Goal: Information Seeking & Learning: Learn about a topic

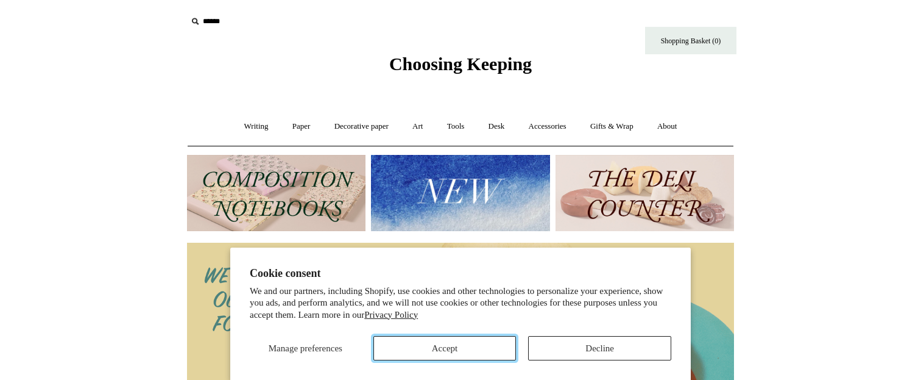
click at [470, 347] on button "Accept" at bounding box center [444, 348] width 143 height 24
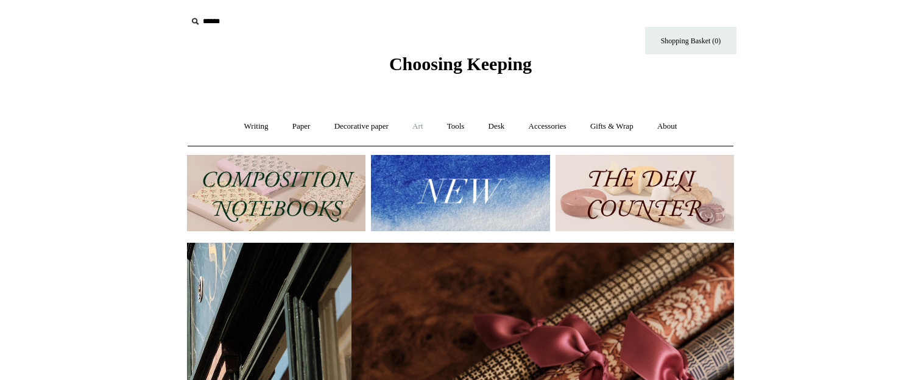
scroll to position [0, 1094]
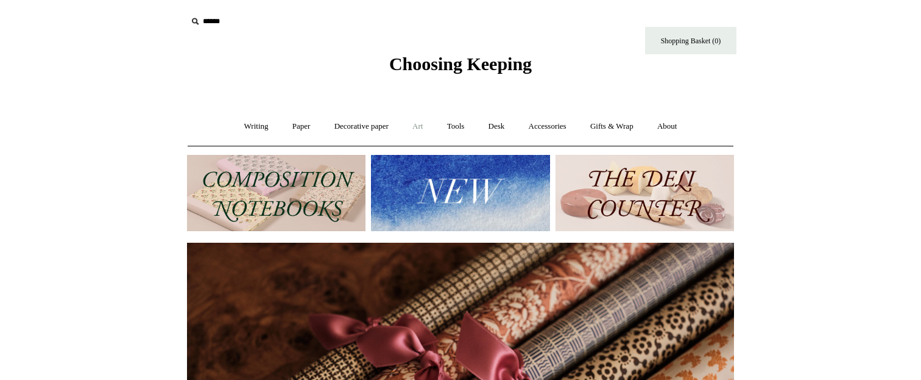
click at [422, 127] on link "Art +" at bounding box center [417, 126] width 32 height 32
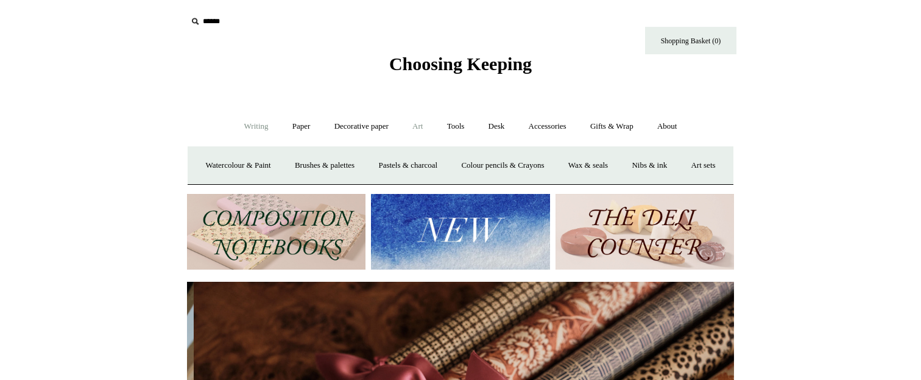
click at [245, 124] on link "Writing +" at bounding box center [256, 126] width 46 height 32
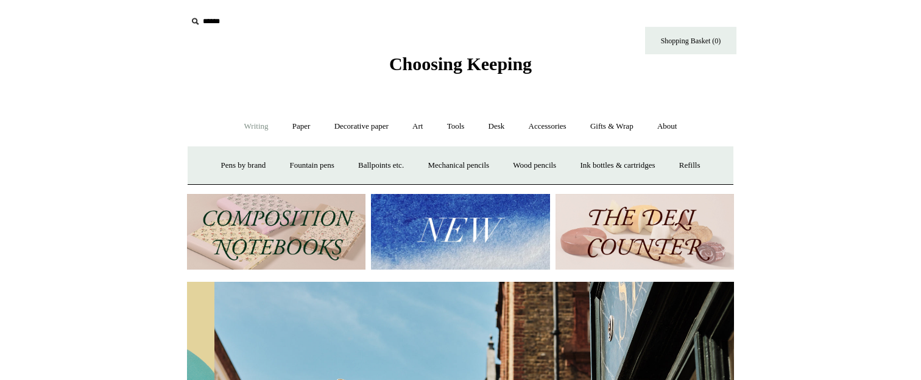
scroll to position [0, 547]
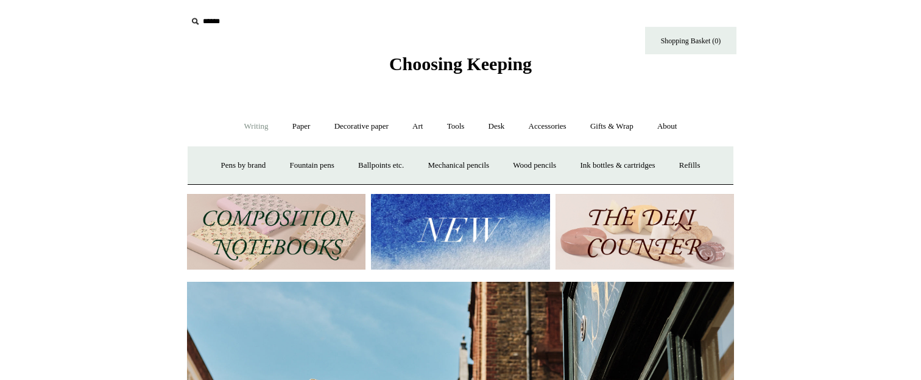
click at [253, 126] on link "Writing -" at bounding box center [256, 126] width 46 height 32
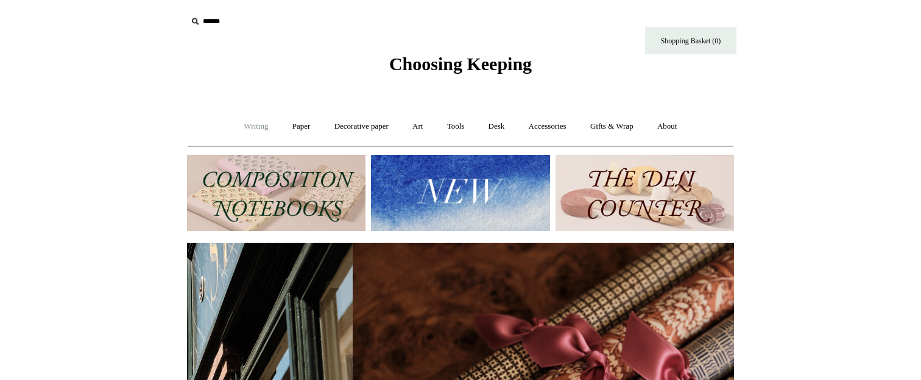
click at [253, 126] on link "Writing +" at bounding box center [256, 126] width 46 height 32
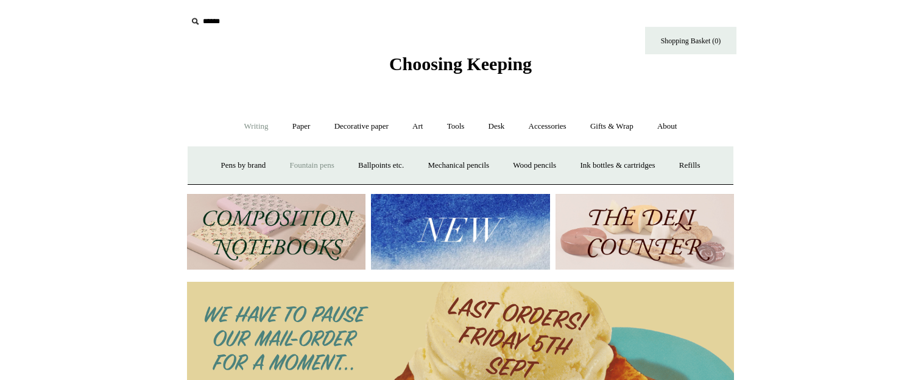
scroll to position [0, 0]
click at [294, 164] on link "Fountain pens +" at bounding box center [311, 165] width 66 height 32
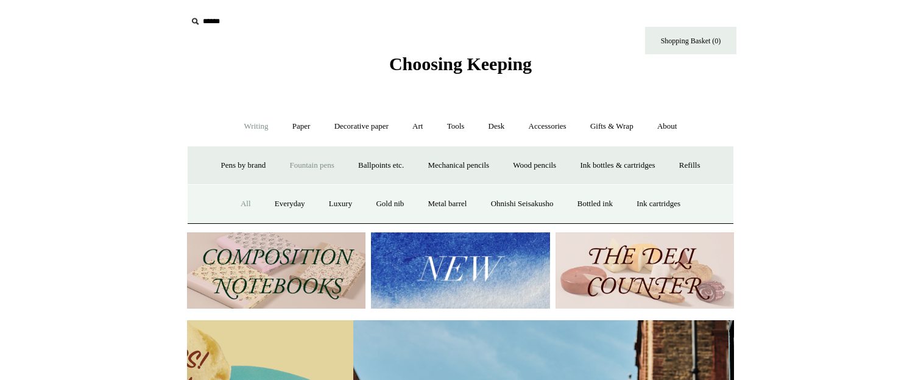
scroll to position [0, 547]
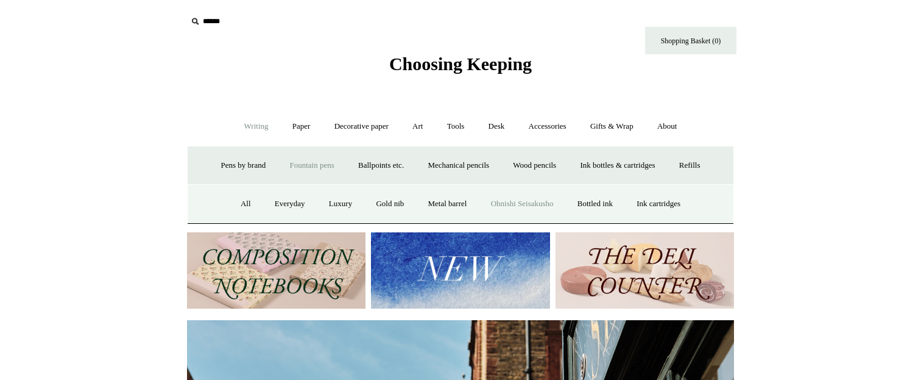
click at [519, 207] on link "Ohnishi Seisakusho" at bounding box center [522, 204] width 85 height 32
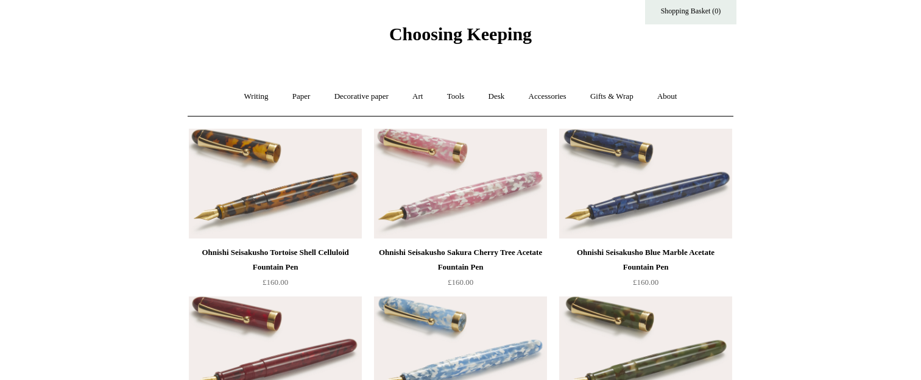
scroll to position [22, 0]
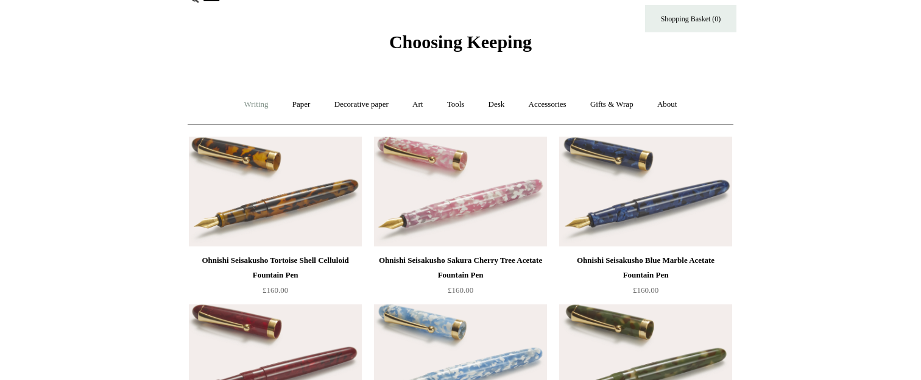
click at [257, 105] on link "Writing +" at bounding box center [256, 104] width 46 height 32
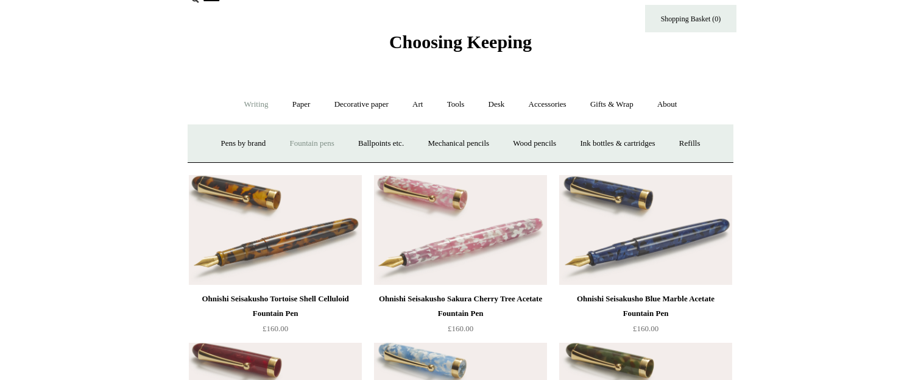
click at [307, 145] on link "Fountain pens +" at bounding box center [311, 143] width 66 height 32
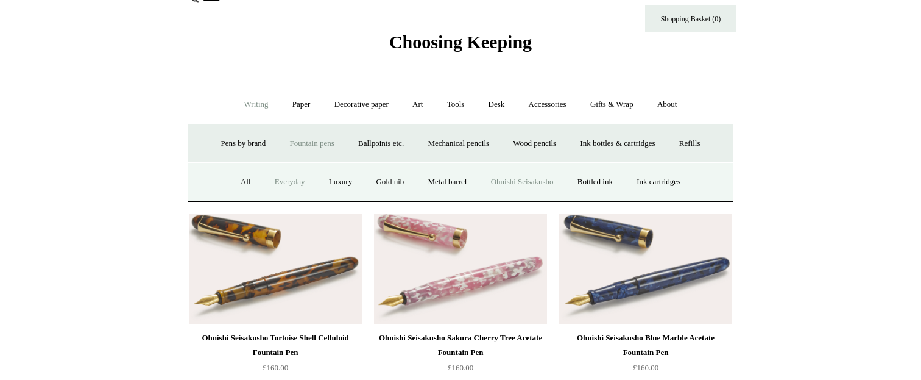
click at [285, 181] on link "Everyday" at bounding box center [290, 182] width 52 height 32
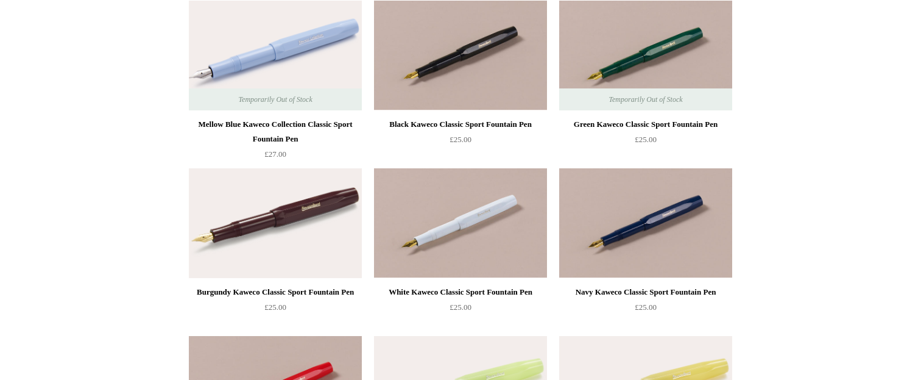
scroll to position [135, 0]
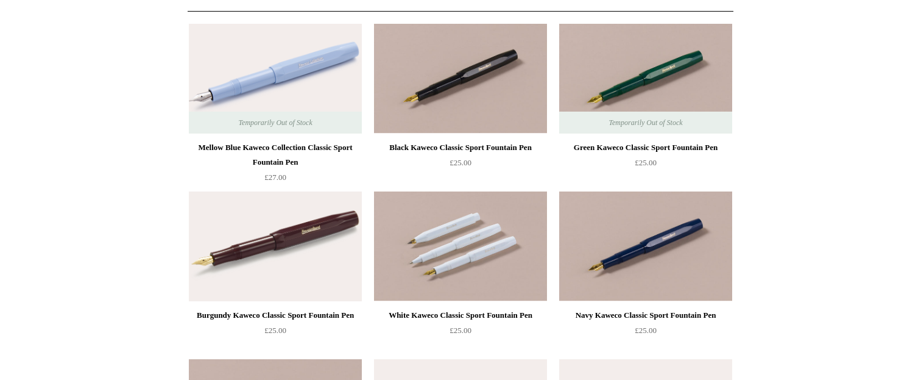
click at [502, 236] on img at bounding box center [460, 246] width 173 height 110
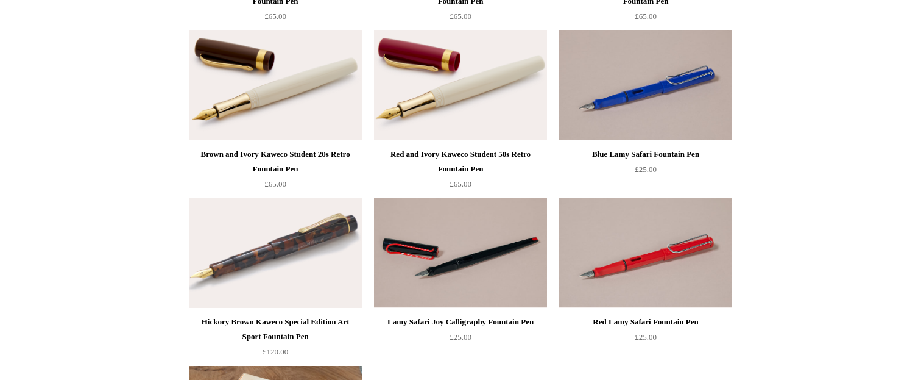
scroll to position [1211, 0]
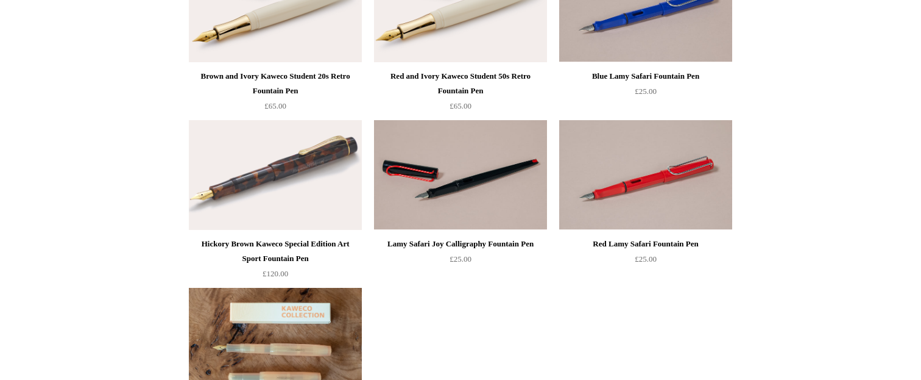
click at [319, 336] on img at bounding box center [275, 343] width 173 height 110
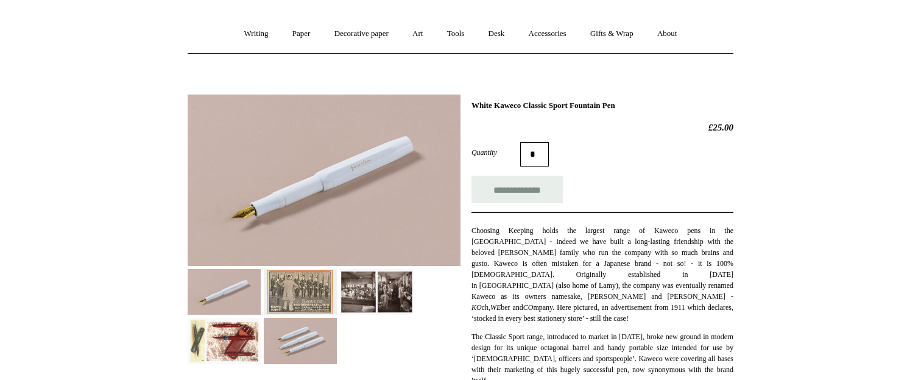
scroll to position [117, 0]
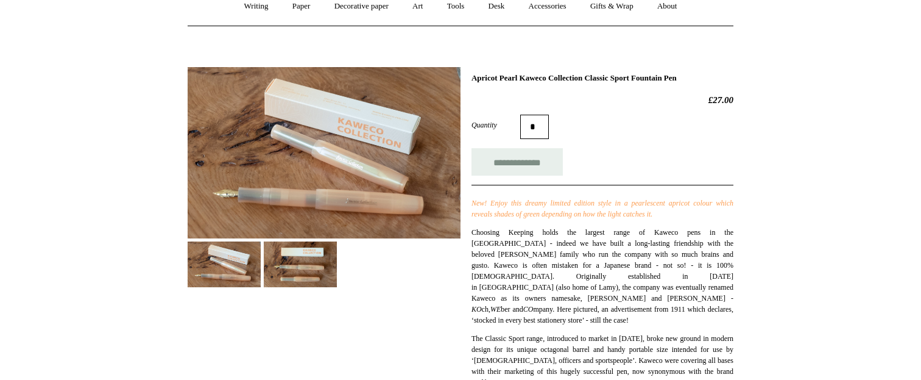
scroll to position [135, 0]
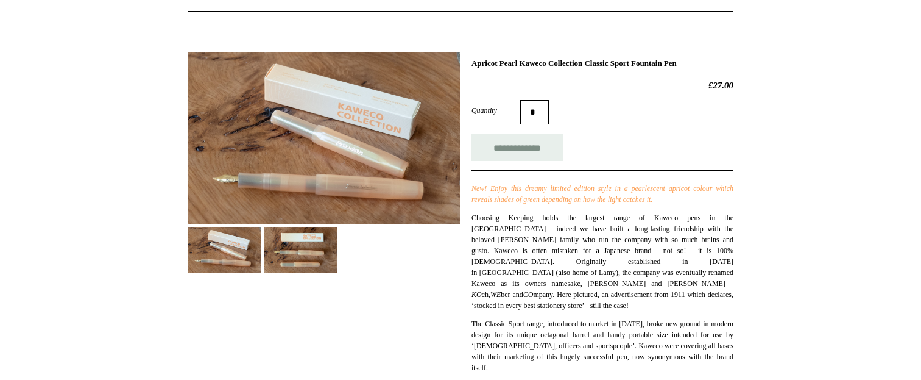
click at [344, 166] on img at bounding box center [324, 137] width 273 height 171
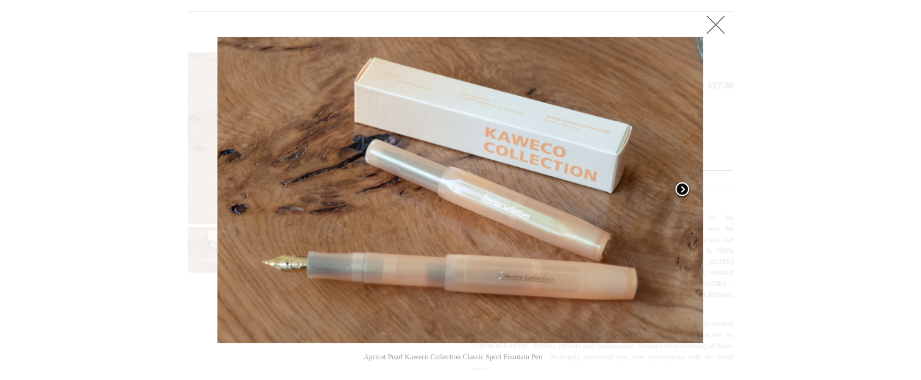
click at [685, 186] on span at bounding box center [682, 190] width 18 height 18
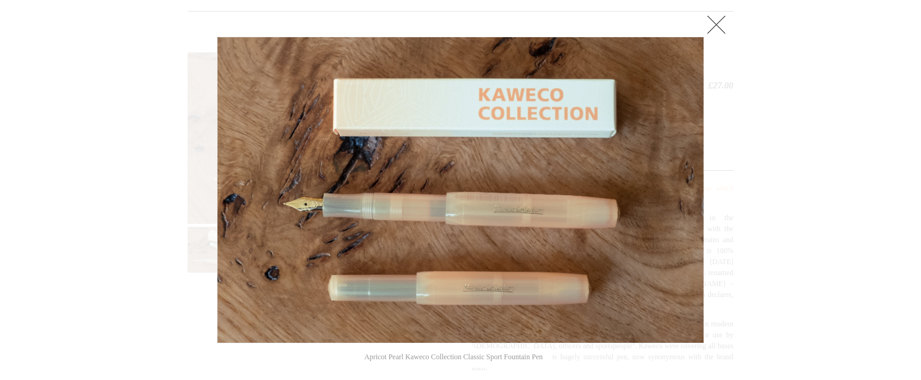
click at [723, 15] on link at bounding box center [716, 24] width 24 height 24
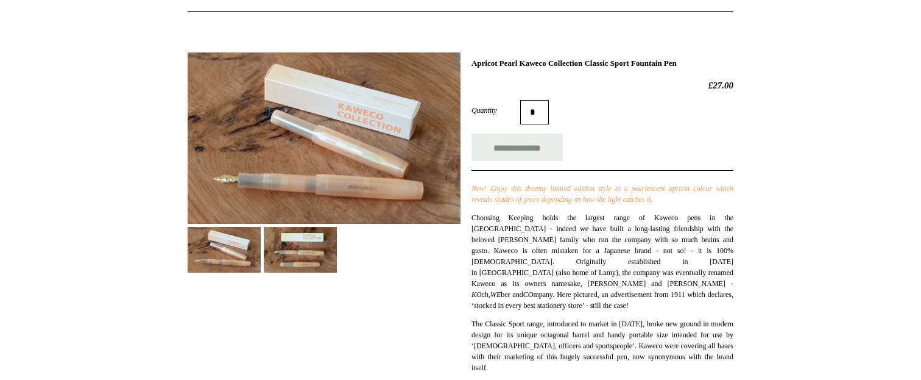
scroll to position [0, 0]
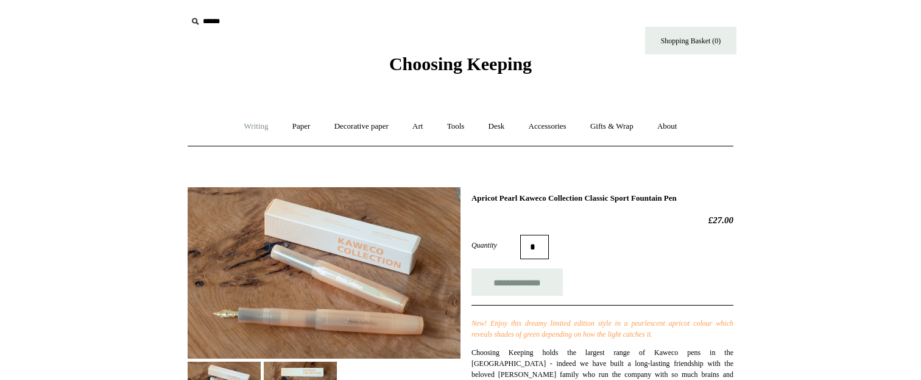
click at [242, 126] on link "Writing +" at bounding box center [256, 126] width 46 height 32
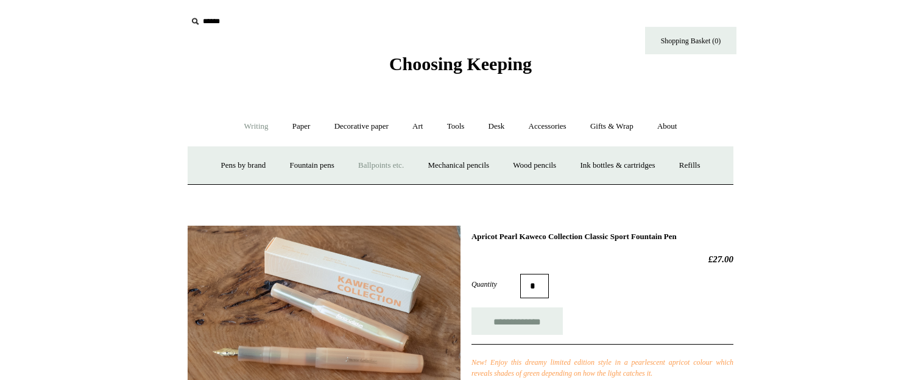
click at [385, 162] on link "Ballpoints etc. +" at bounding box center [381, 165] width 68 height 32
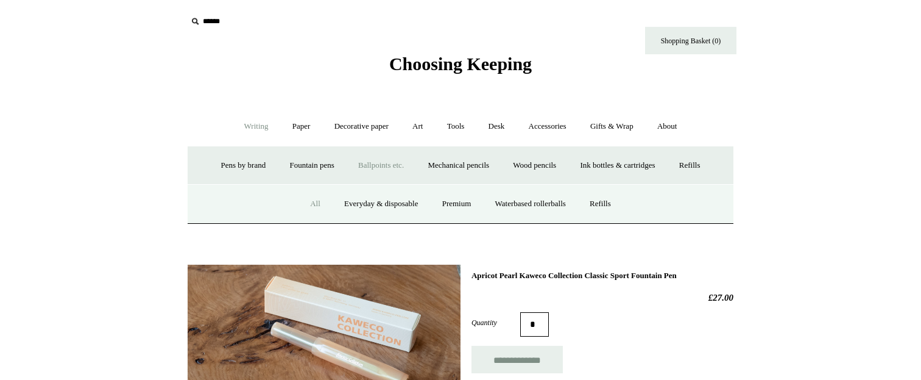
click at [305, 202] on link "All" at bounding box center [315, 204] width 32 height 32
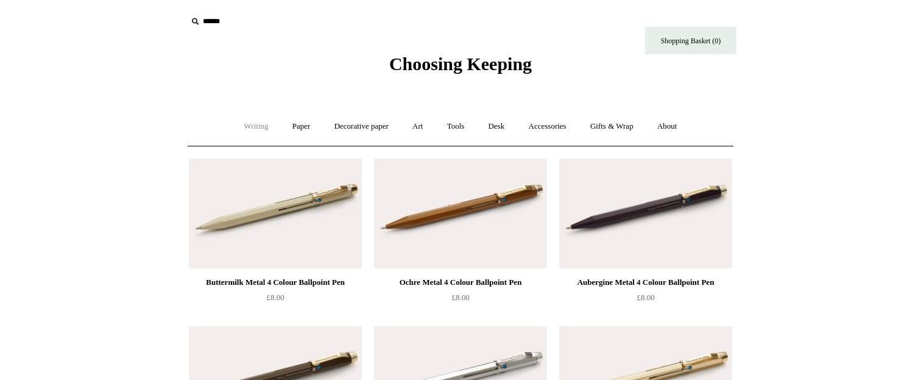
click at [259, 125] on link "Writing +" at bounding box center [256, 126] width 46 height 32
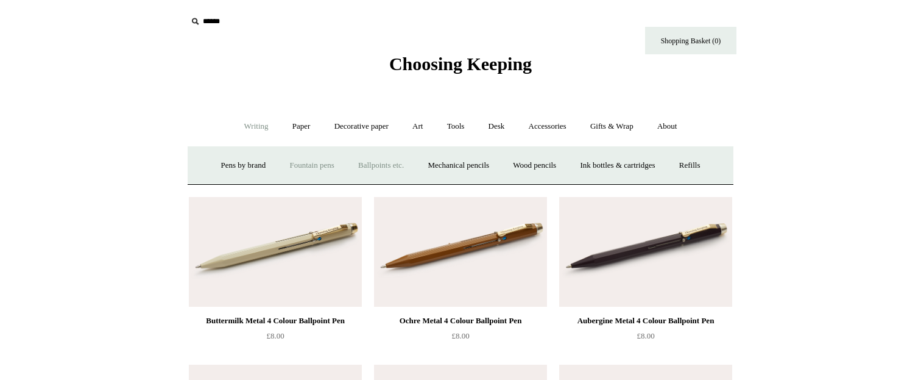
click at [301, 163] on link "Fountain pens +" at bounding box center [311, 165] width 66 height 32
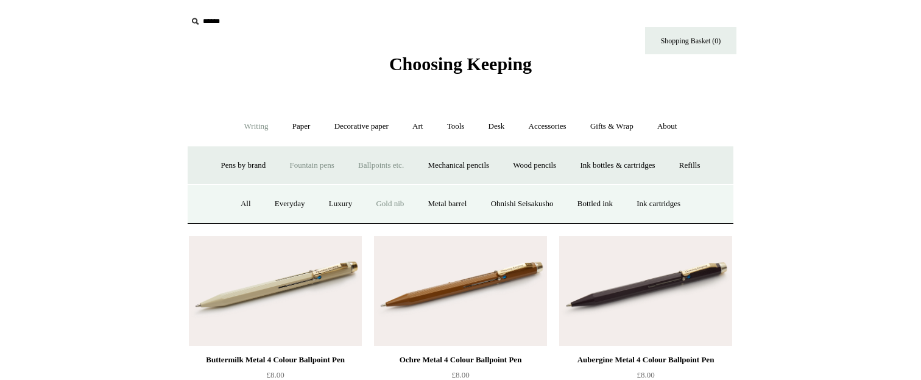
click at [382, 203] on link "Gold nib" at bounding box center [390, 204] width 50 height 32
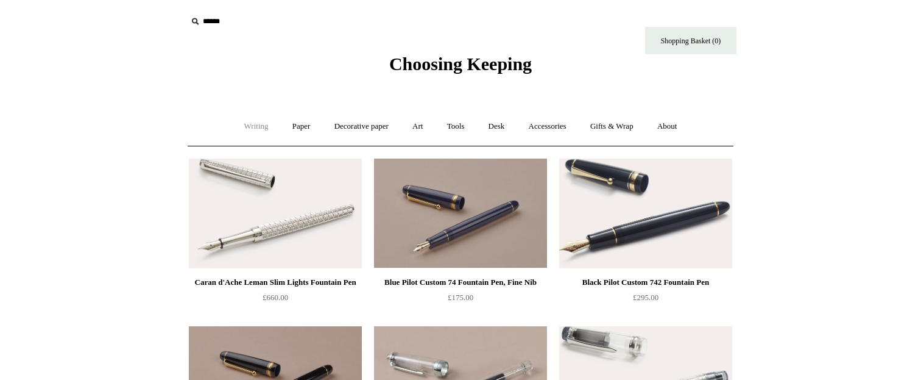
click at [248, 122] on link "Writing +" at bounding box center [256, 126] width 46 height 32
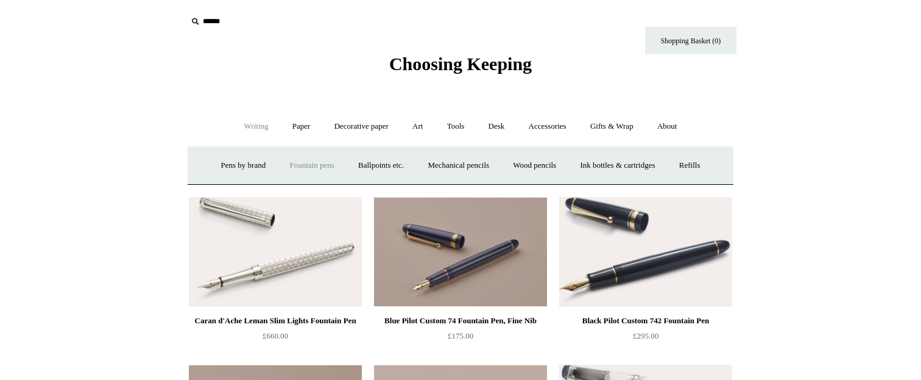
click at [317, 163] on link "Fountain pens +" at bounding box center [311, 165] width 66 height 32
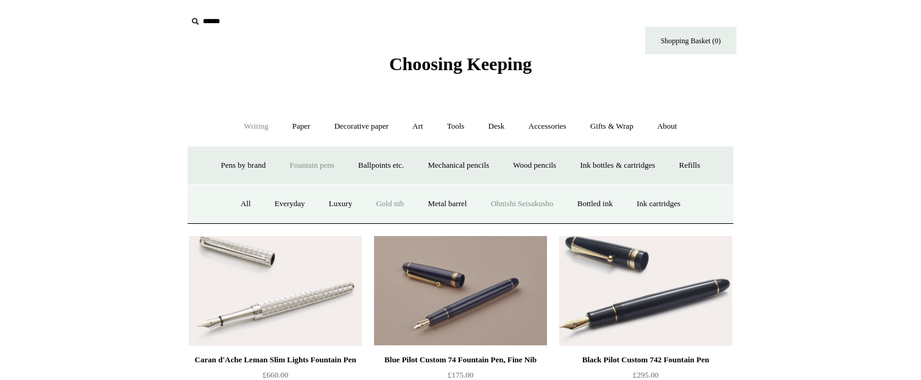
click at [538, 203] on link "Ohnishi Seisakusho" at bounding box center [522, 204] width 85 height 32
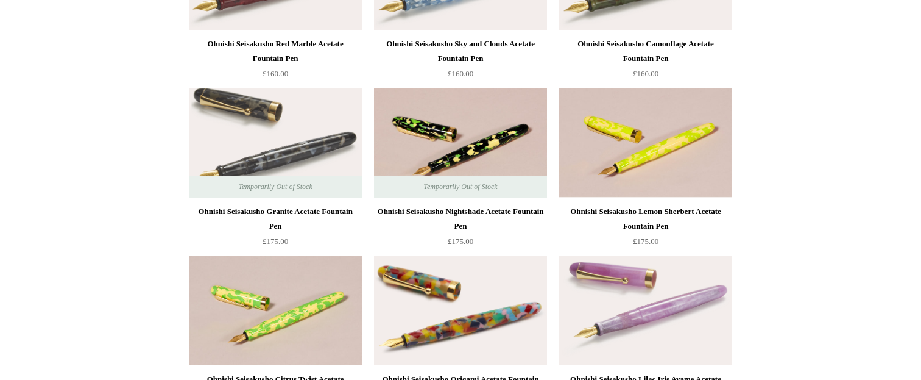
scroll to position [410, 0]
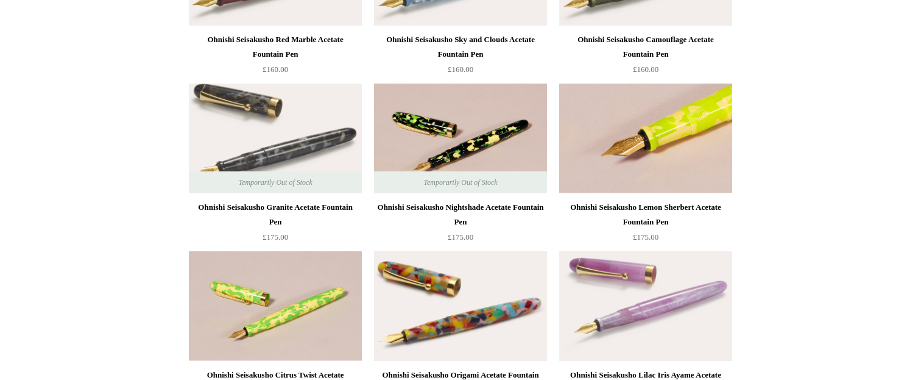
click at [678, 142] on img at bounding box center [645, 138] width 173 height 110
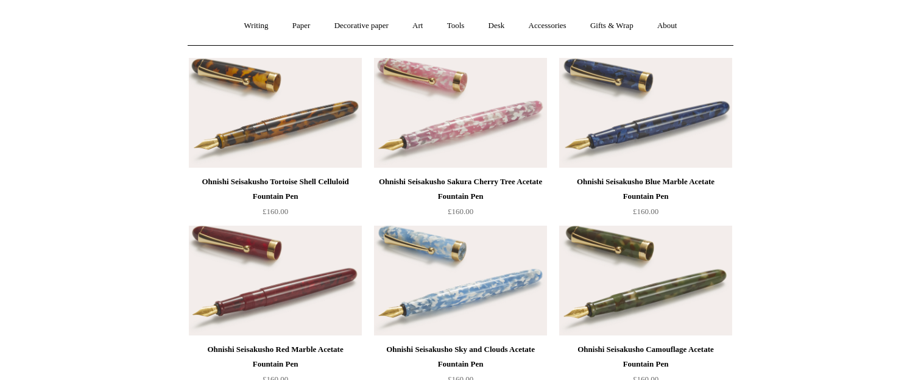
scroll to position [0, 0]
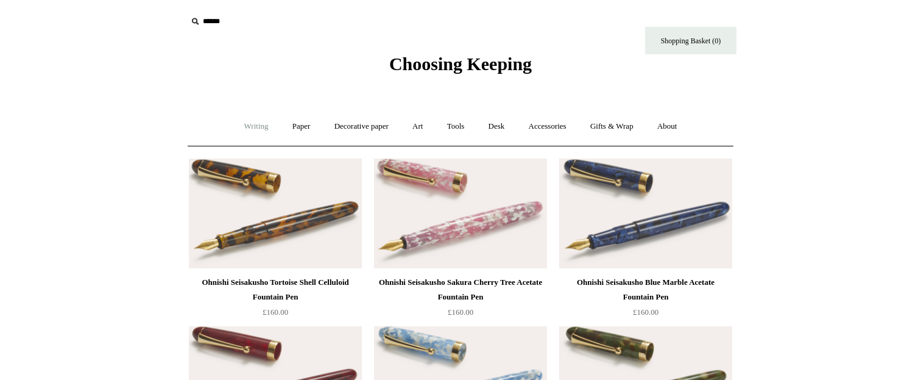
click at [244, 122] on link "Writing +" at bounding box center [256, 126] width 46 height 32
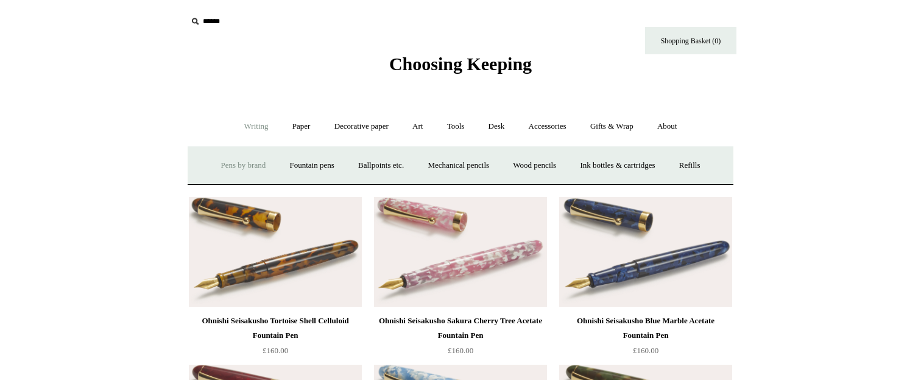
click at [240, 161] on link "Pens by brand +" at bounding box center [243, 165] width 67 height 32
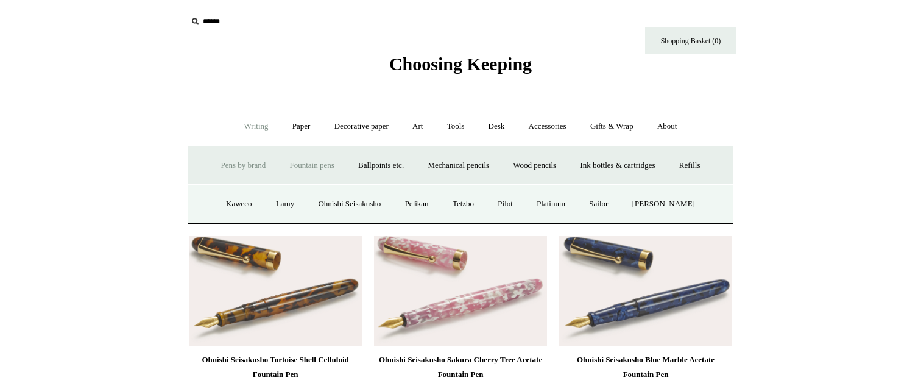
click at [313, 164] on link "Fountain pens +" at bounding box center [311, 165] width 66 height 32
click at [233, 202] on link "All" at bounding box center [246, 204] width 32 height 32
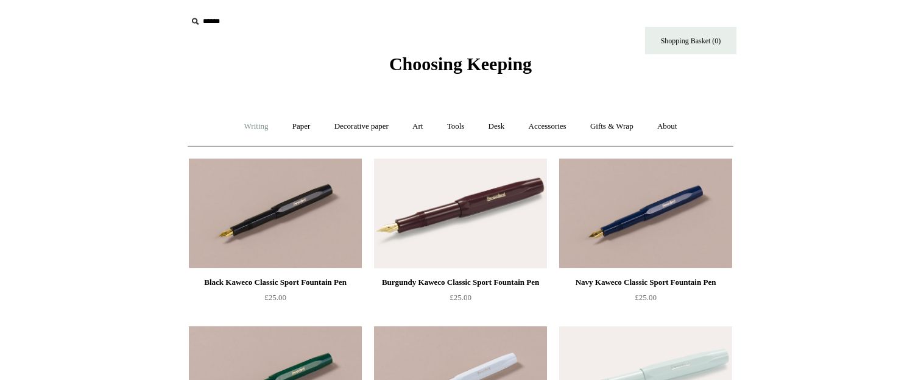
click at [252, 123] on link "Writing +" at bounding box center [256, 126] width 46 height 32
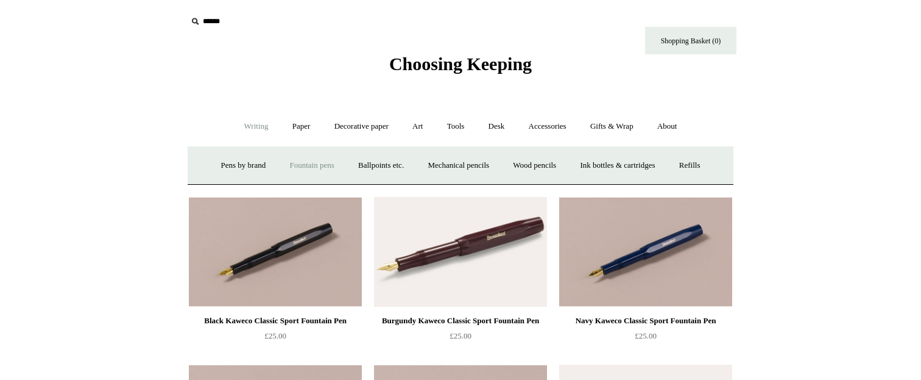
click at [304, 161] on link "Fountain pens +" at bounding box center [311, 165] width 66 height 32
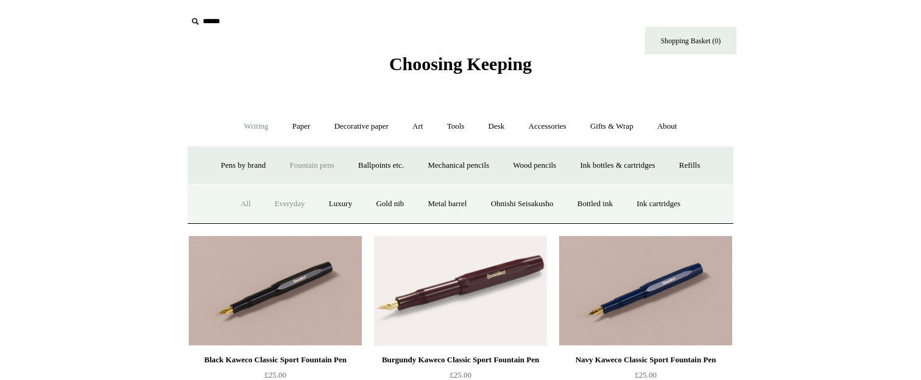
click at [283, 204] on link "Everyday" at bounding box center [290, 204] width 52 height 32
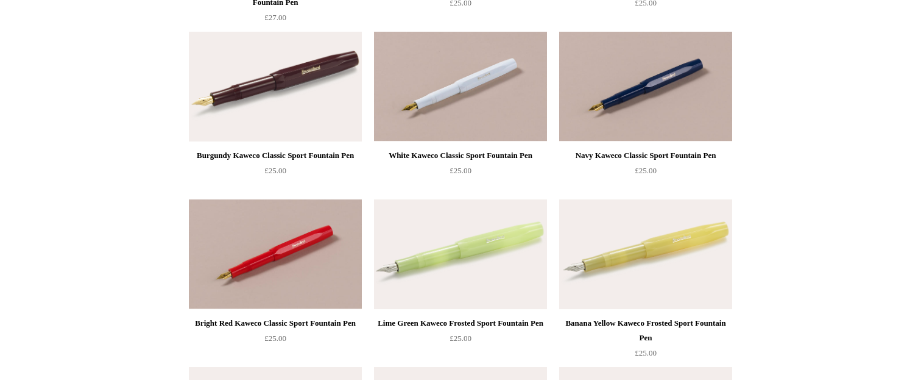
scroll to position [299, 0]
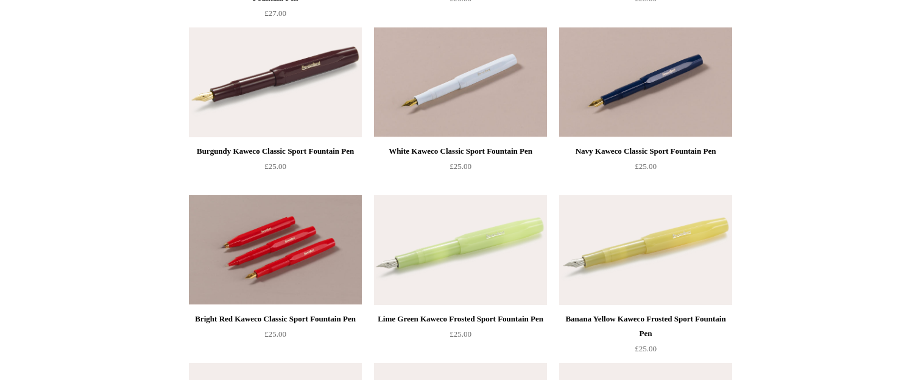
click at [299, 271] on img at bounding box center [275, 250] width 173 height 110
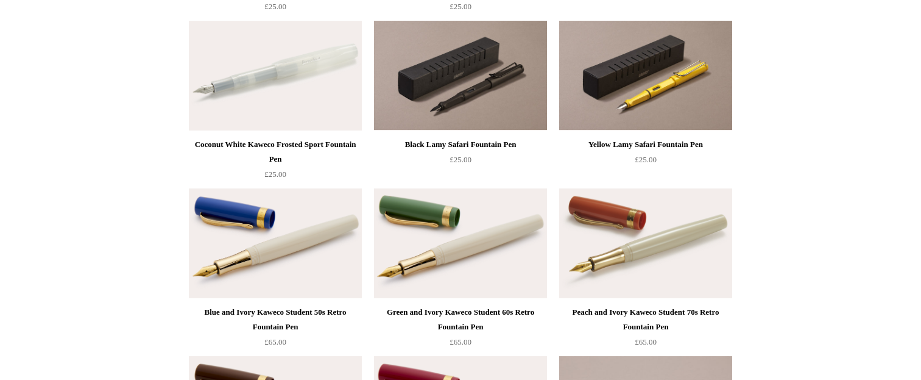
scroll to position [810, 0]
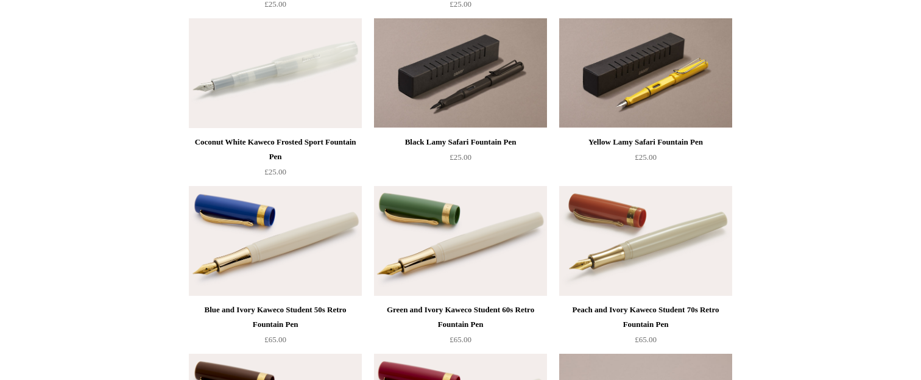
click at [648, 94] on img at bounding box center [645, 73] width 173 height 110
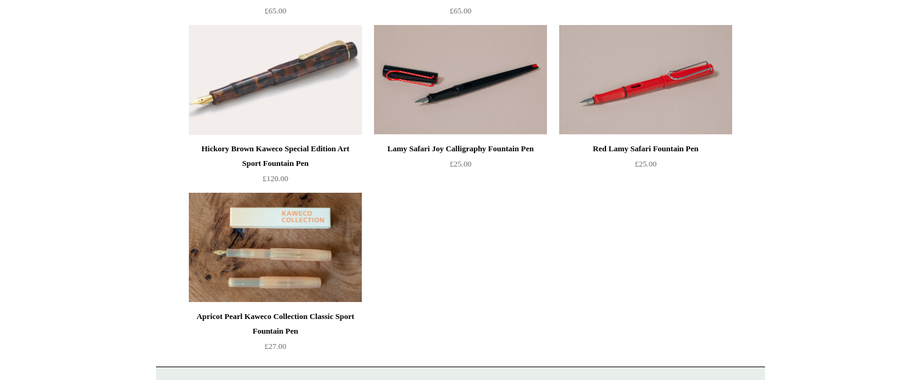
scroll to position [1352, 0]
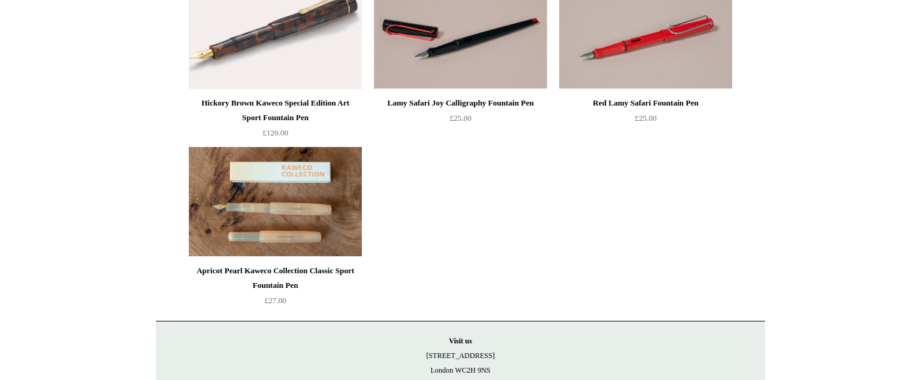
click at [273, 196] on img at bounding box center [275, 202] width 173 height 110
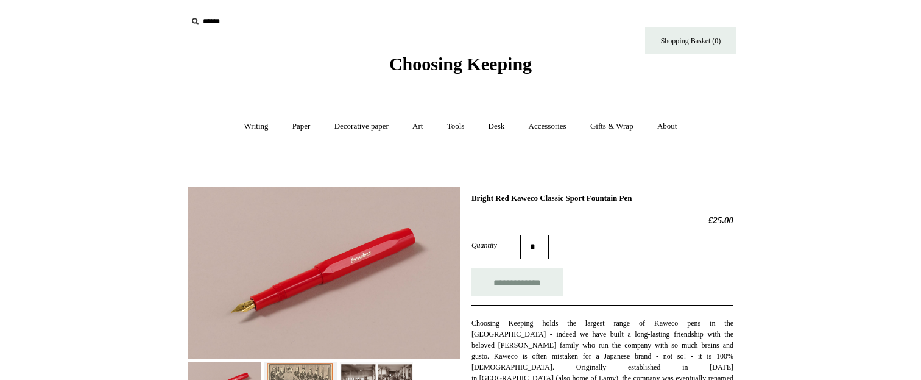
click at [400, 255] on img at bounding box center [324, 272] width 273 height 171
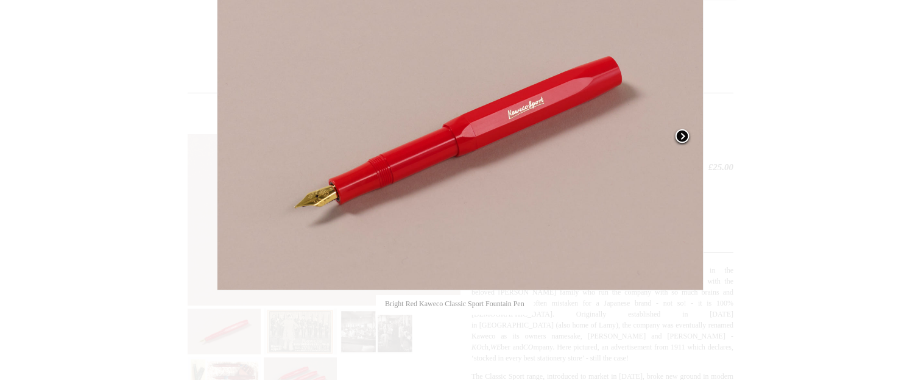
scroll to position [35, 0]
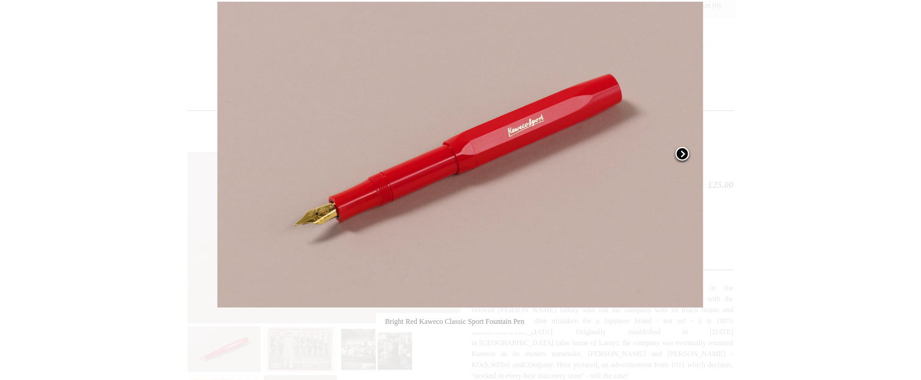
click at [683, 147] on span at bounding box center [682, 155] width 18 height 18
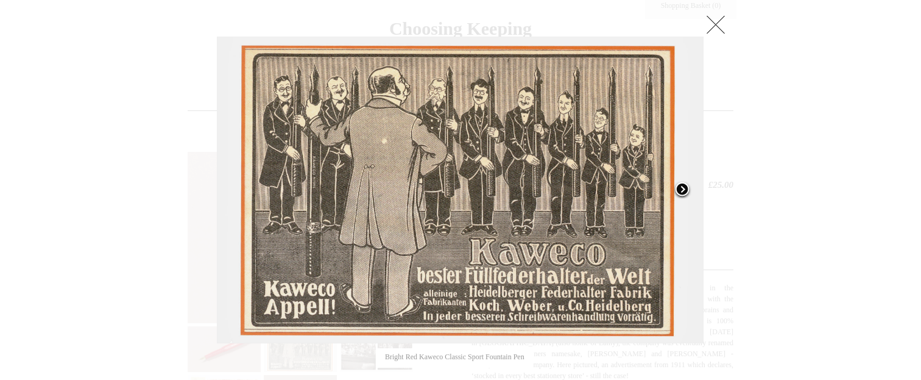
click at [683, 147] on link at bounding box center [618, 190] width 171 height 306
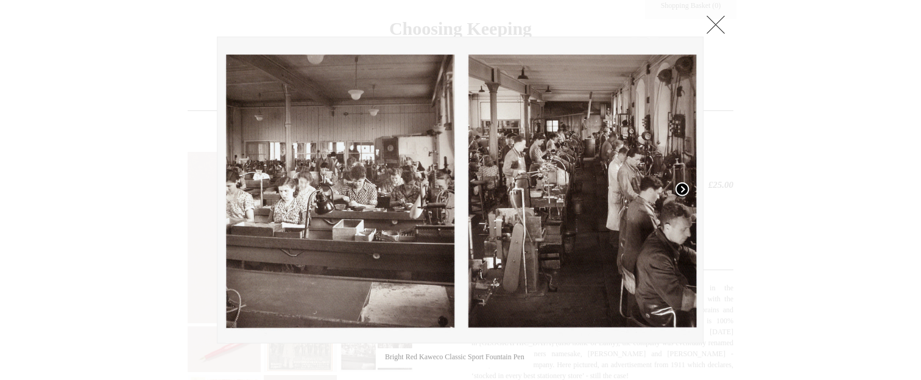
click at [680, 188] on span at bounding box center [682, 190] width 18 height 18
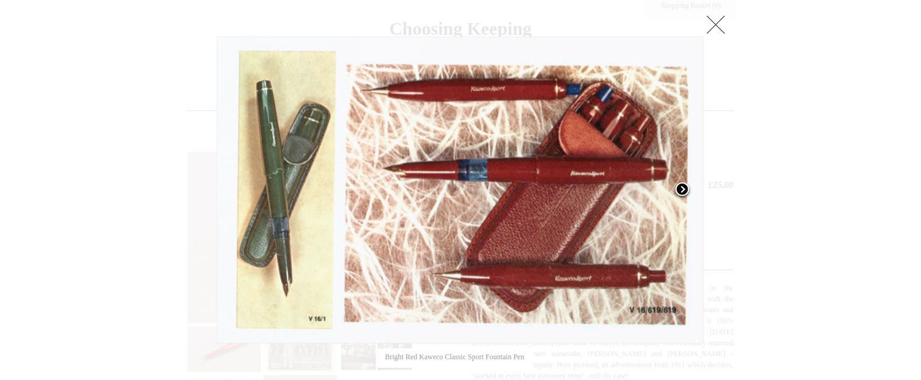
click at [680, 188] on span at bounding box center [682, 190] width 18 height 18
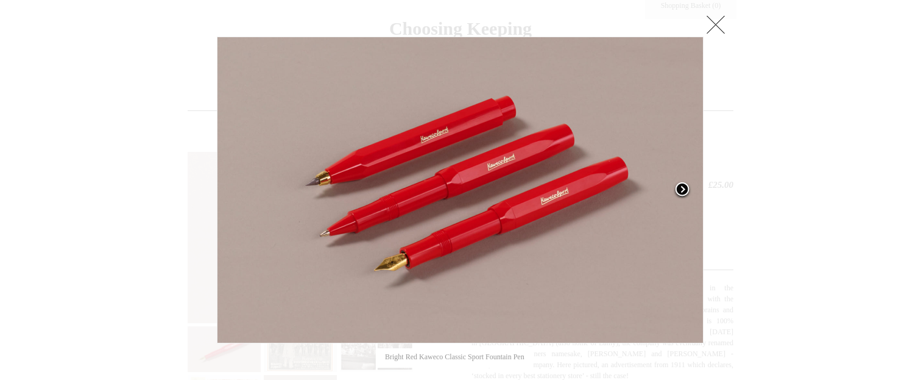
click at [680, 188] on span at bounding box center [682, 190] width 18 height 18
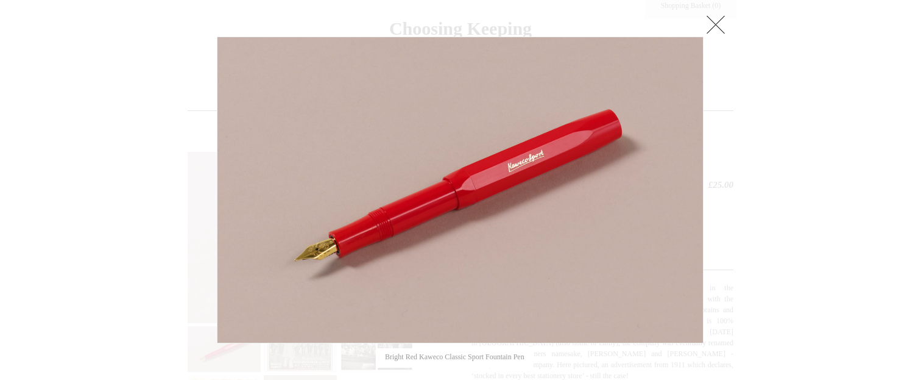
click at [712, 28] on link at bounding box center [716, 24] width 24 height 24
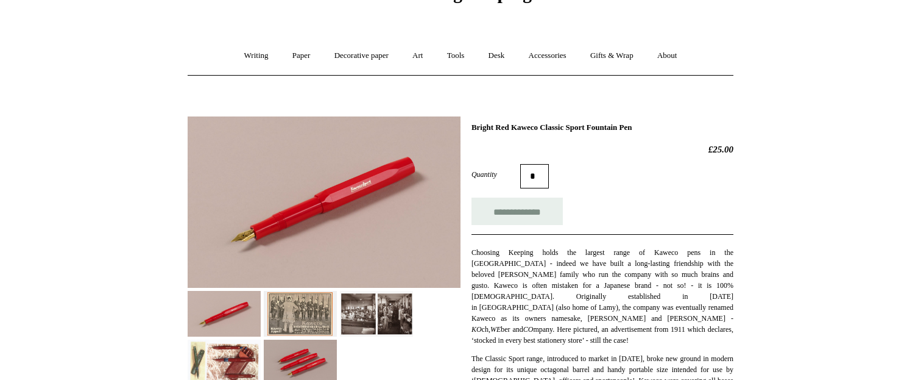
scroll to position [0, 0]
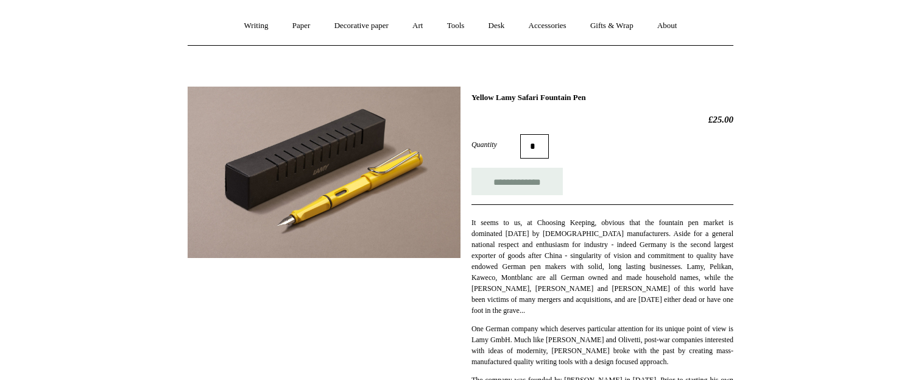
scroll to position [8, 0]
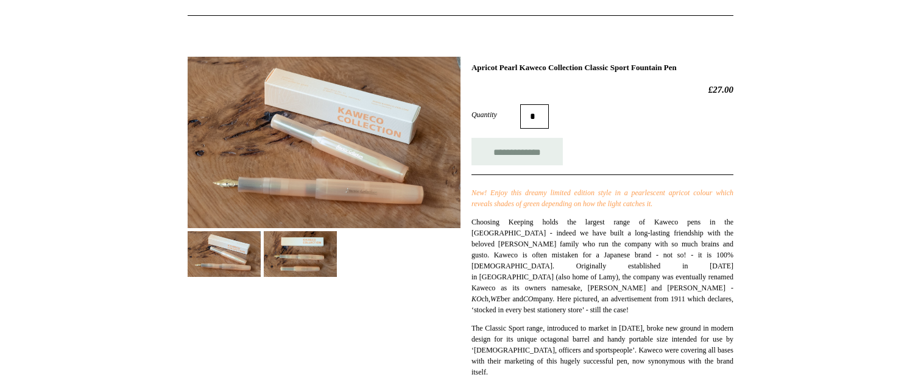
scroll to position [149, 0]
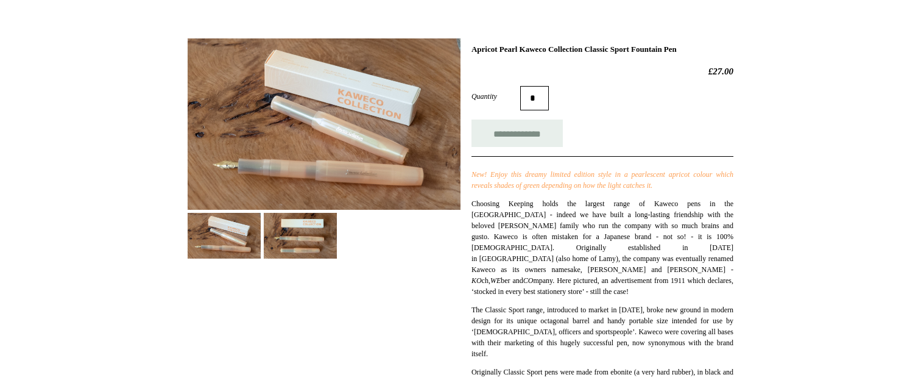
click at [326, 154] on img at bounding box center [324, 123] width 273 height 171
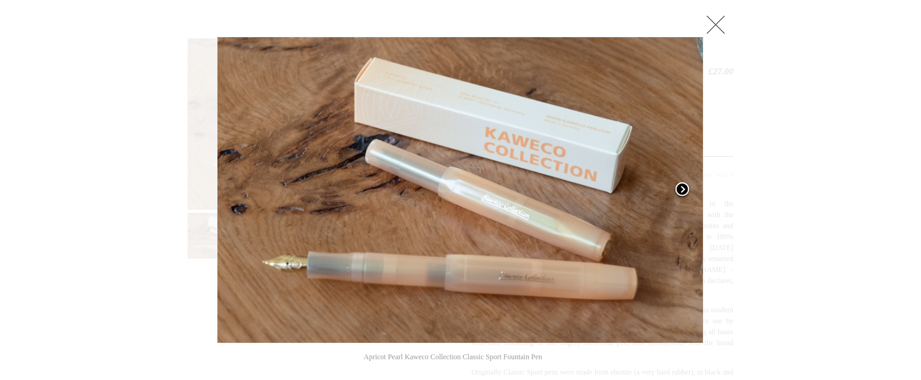
click at [678, 190] on span at bounding box center [682, 190] width 18 height 18
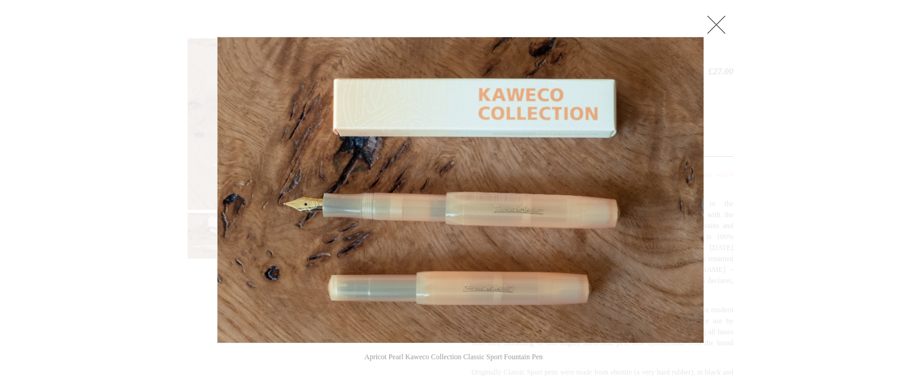
click at [719, 23] on link at bounding box center [716, 24] width 24 height 24
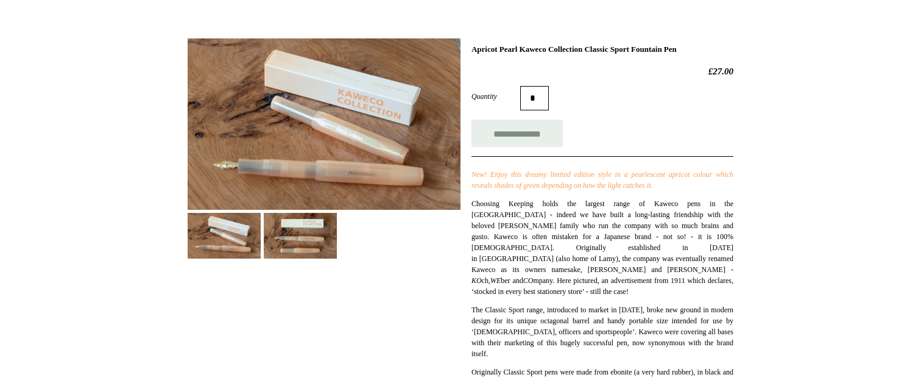
scroll to position [0, 0]
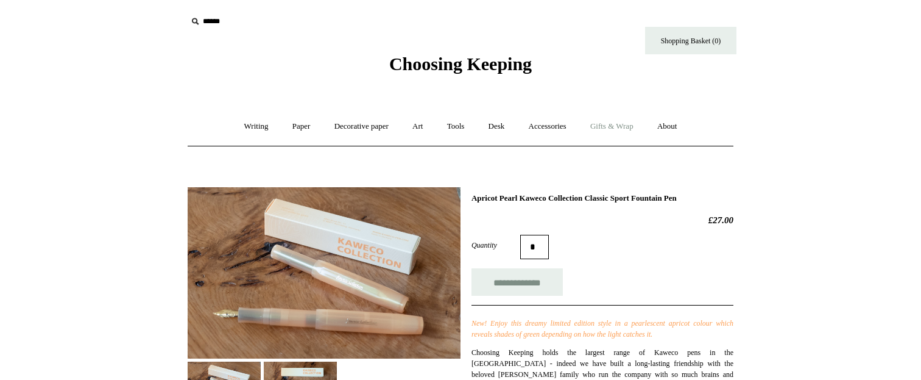
click at [620, 127] on link "Gifts & Wrap +" at bounding box center [611, 126] width 65 height 32
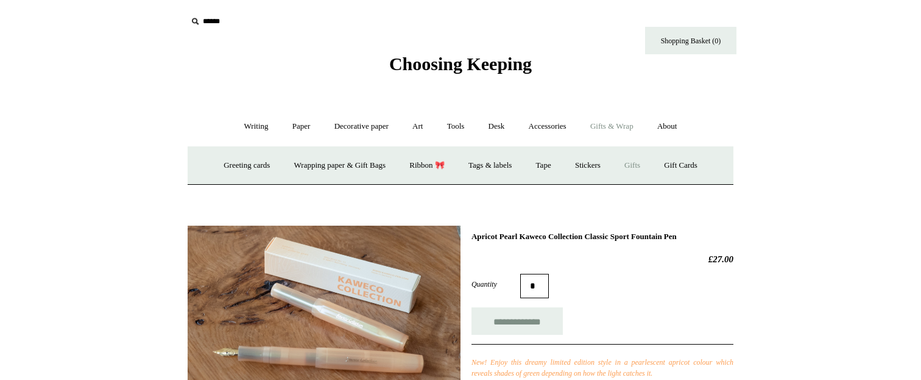
click at [639, 165] on link "Gifts +" at bounding box center [633, 165] width 38 height 32
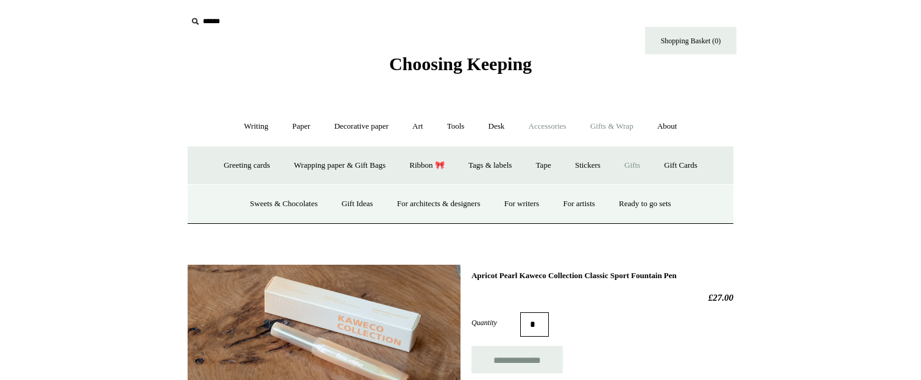
click at [542, 128] on link "Accessories +" at bounding box center [548, 126] width 60 height 32
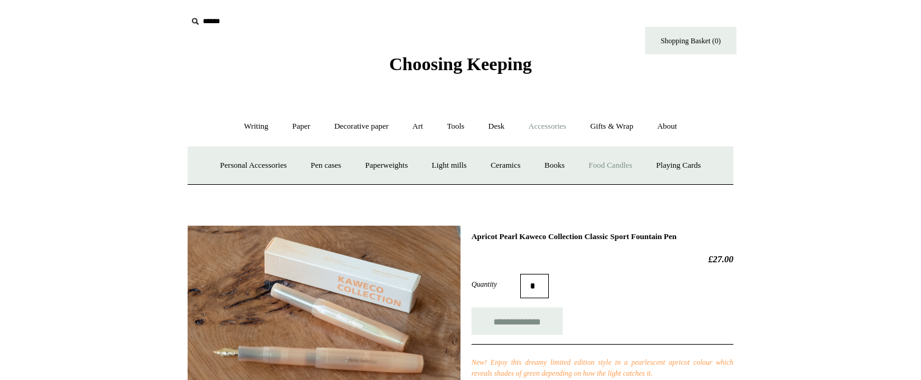
click at [614, 163] on link "Food Candles" at bounding box center [611, 165] width 66 height 32
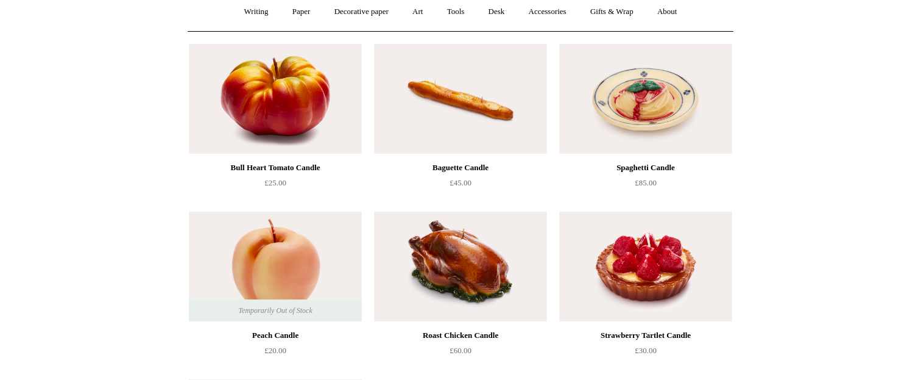
scroll to position [96, 0]
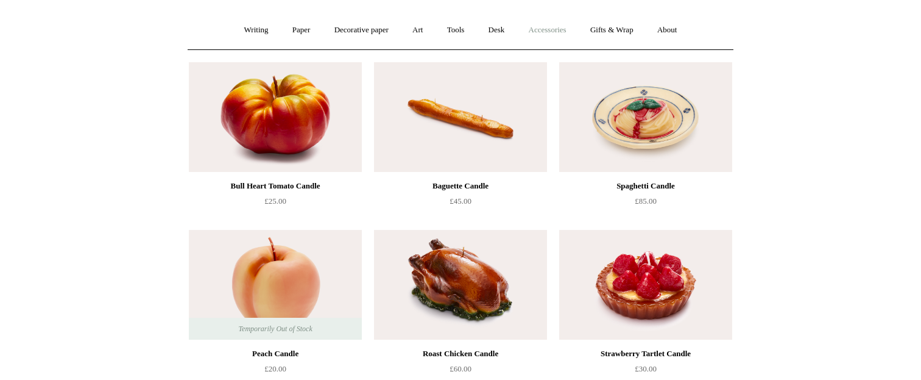
click at [569, 31] on link "Accessories +" at bounding box center [548, 30] width 60 height 32
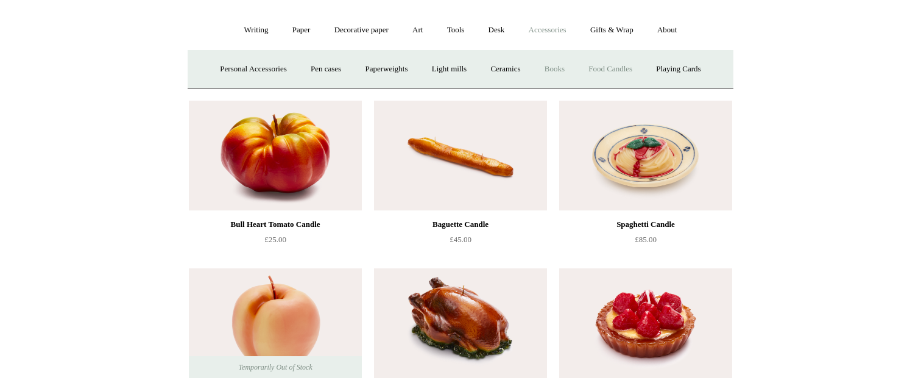
click at [557, 68] on link "Books" at bounding box center [555, 69] width 42 height 32
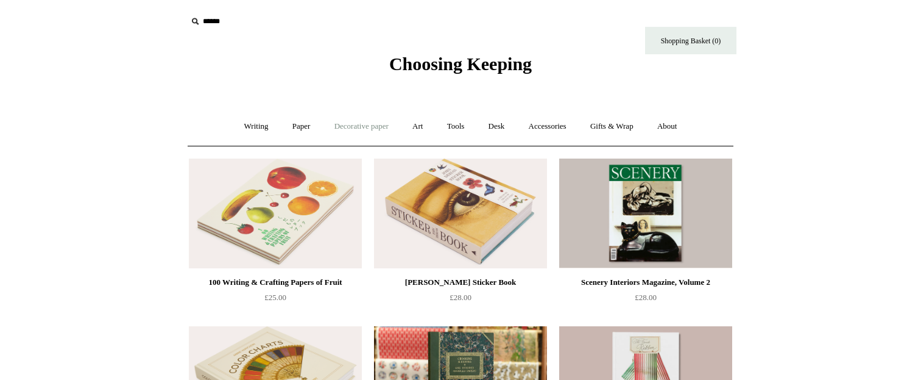
click at [375, 125] on link "Decorative paper +" at bounding box center [362, 126] width 76 height 32
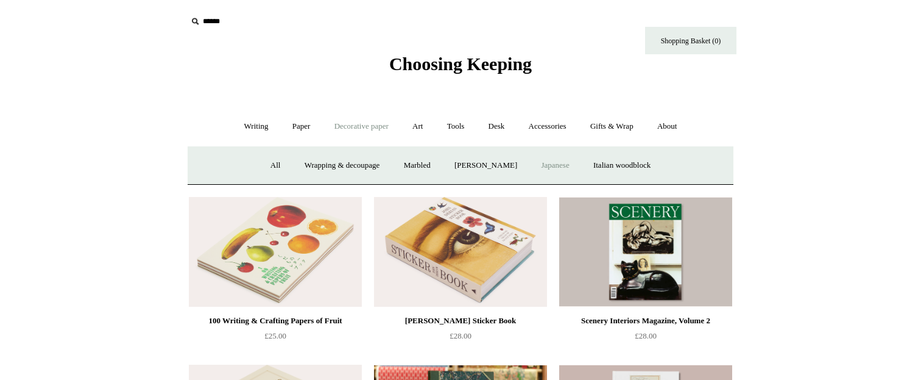
click at [559, 164] on link "Japanese" at bounding box center [555, 165] width 50 height 32
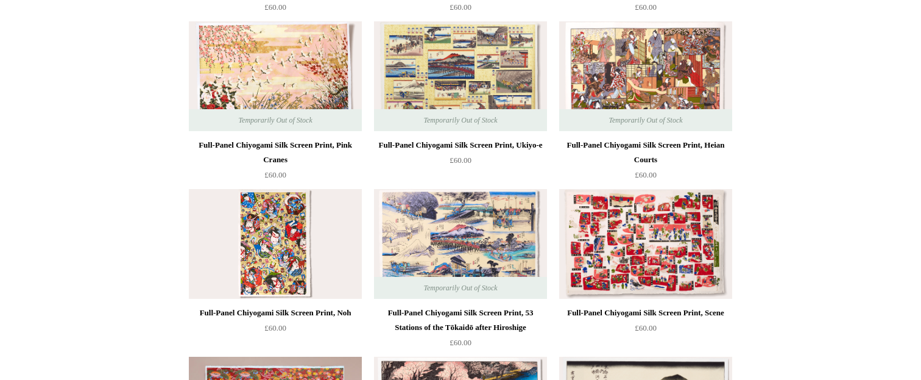
scroll to position [555, 0]
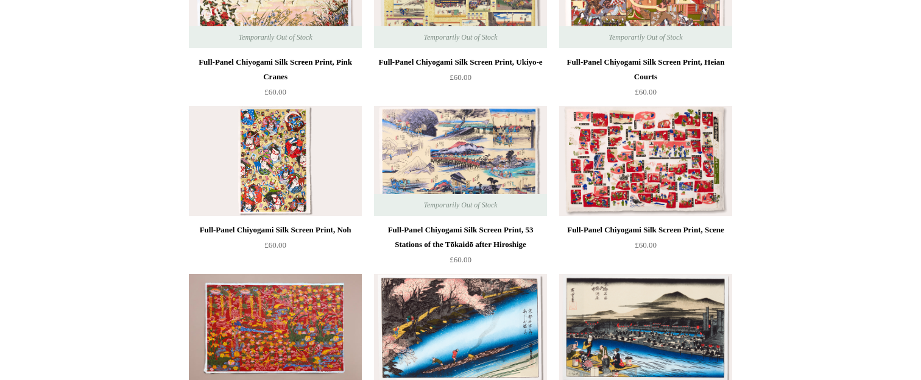
click at [286, 150] on img at bounding box center [275, 161] width 173 height 110
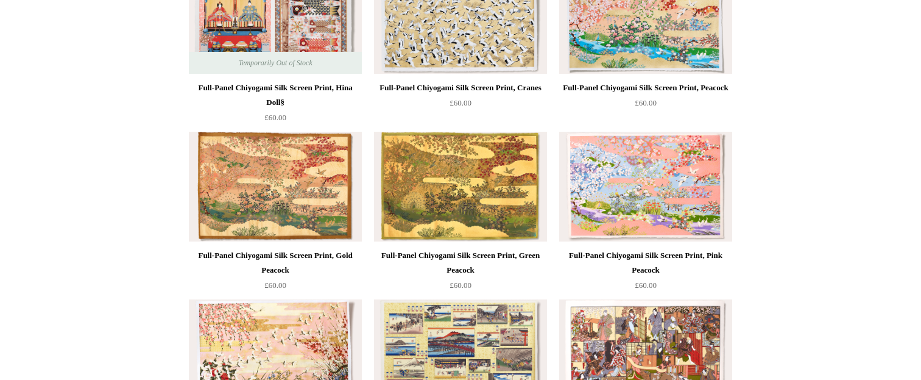
scroll to position [0, 0]
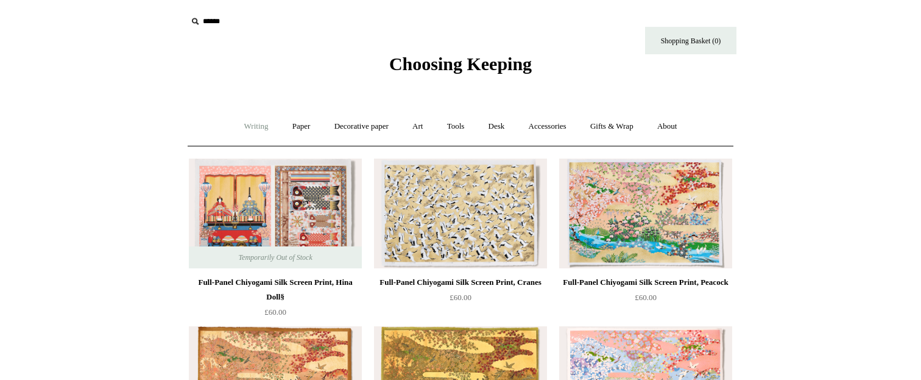
click at [248, 125] on link "Writing +" at bounding box center [256, 126] width 46 height 32
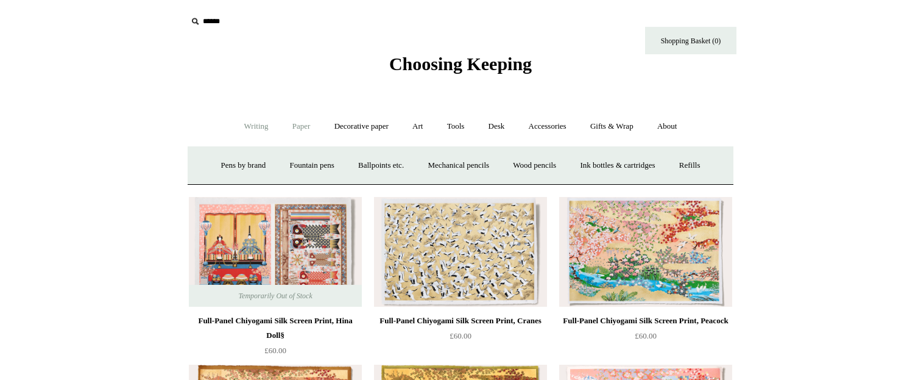
click at [301, 124] on link "Paper +" at bounding box center [301, 126] width 40 height 32
click at [372, 125] on link "Decorative paper +" at bounding box center [362, 126] width 76 height 32
click at [304, 128] on link "Paper +" at bounding box center [301, 126] width 40 height 32
click at [630, 164] on link "Writing paper and envelopes +" at bounding box center [602, 165] width 113 height 32
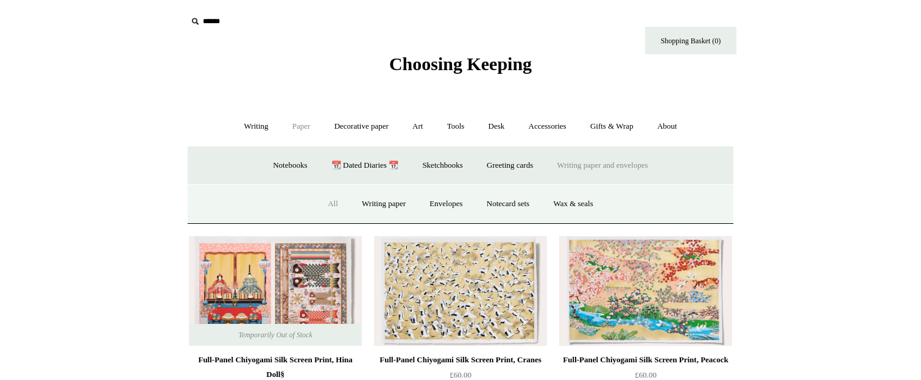
click at [328, 207] on link "All" at bounding box center [333, 204] width 32 height 32
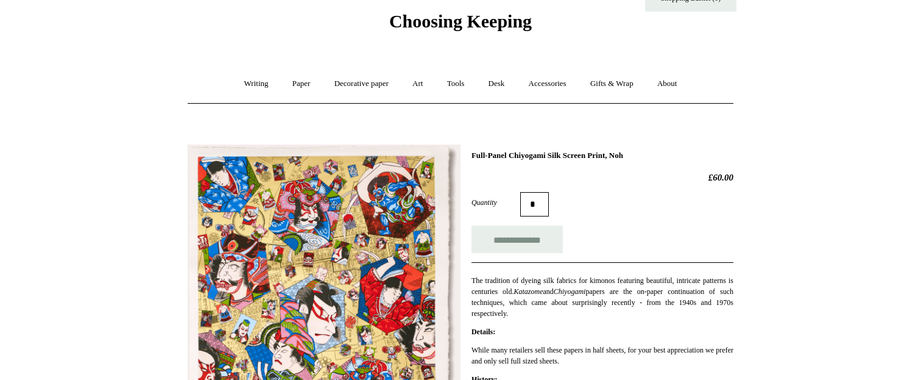
scroll to position [17, 0]
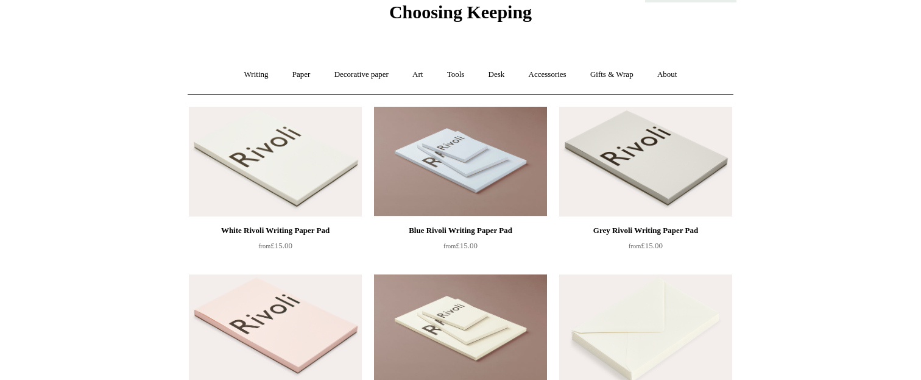
scroll to position [1, 0]
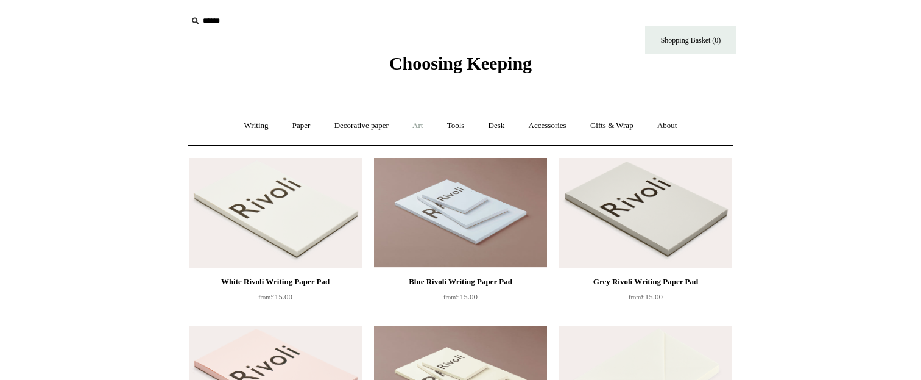
click at [420, 122] on link "Art +" at bounding box center [417, 126] width 32 height 32
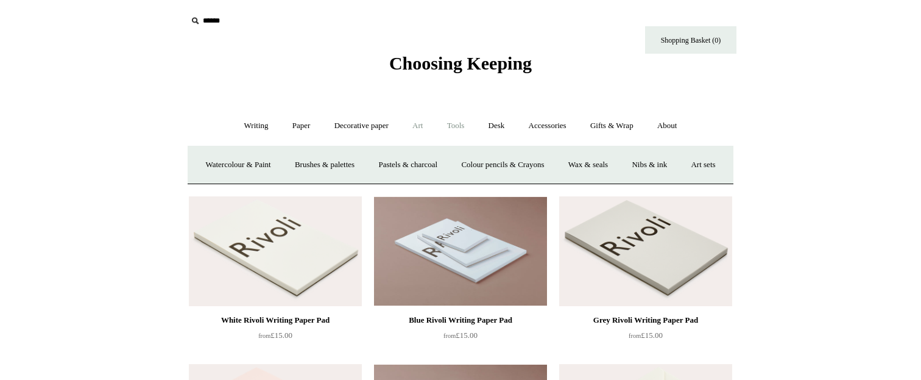
click at [456, 122] on link "Tools +" at bounding box center [456, 126] width 40 height 32
click at [495, 124] on link "Desk +" at bounding box center [497, 126] width 38 height 32
click at [612, 169] on link "Scanlon Apparati" at bounding box center [591, 165] width 77 height 32
